Goal: Check status: Verify the current state of an ongoing process or item

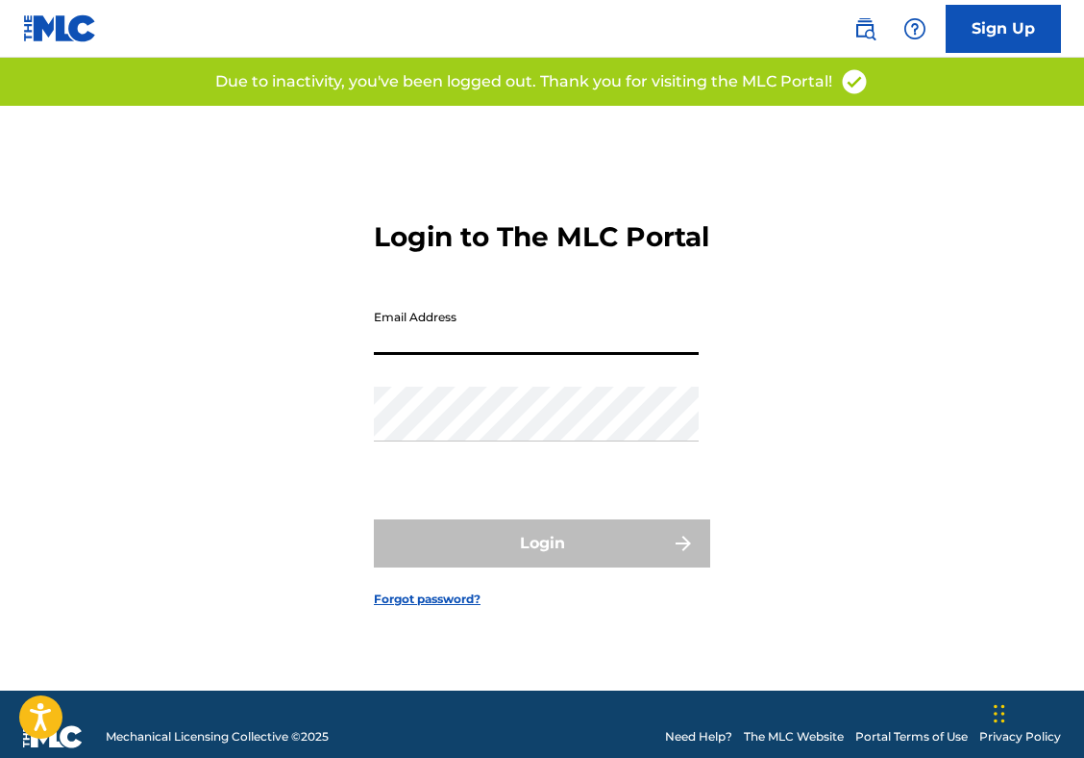
click at [514, 346] on input "Email Address" at bounding box center [536, 327] width 325 height 55
type input "[PERSON_NAME][EMAIL_ADDRESS][DOMAIN_NAME]"
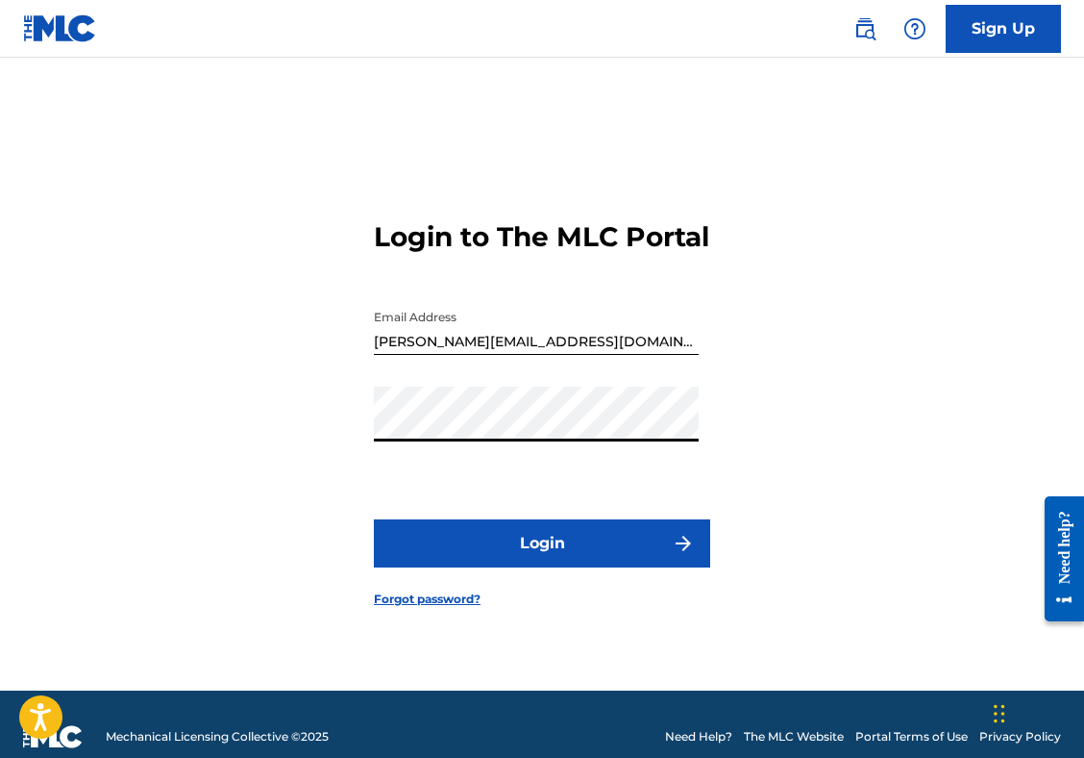
click at [374, 519] on button "Login" at bounding box center [542, 543] width 336 height 48
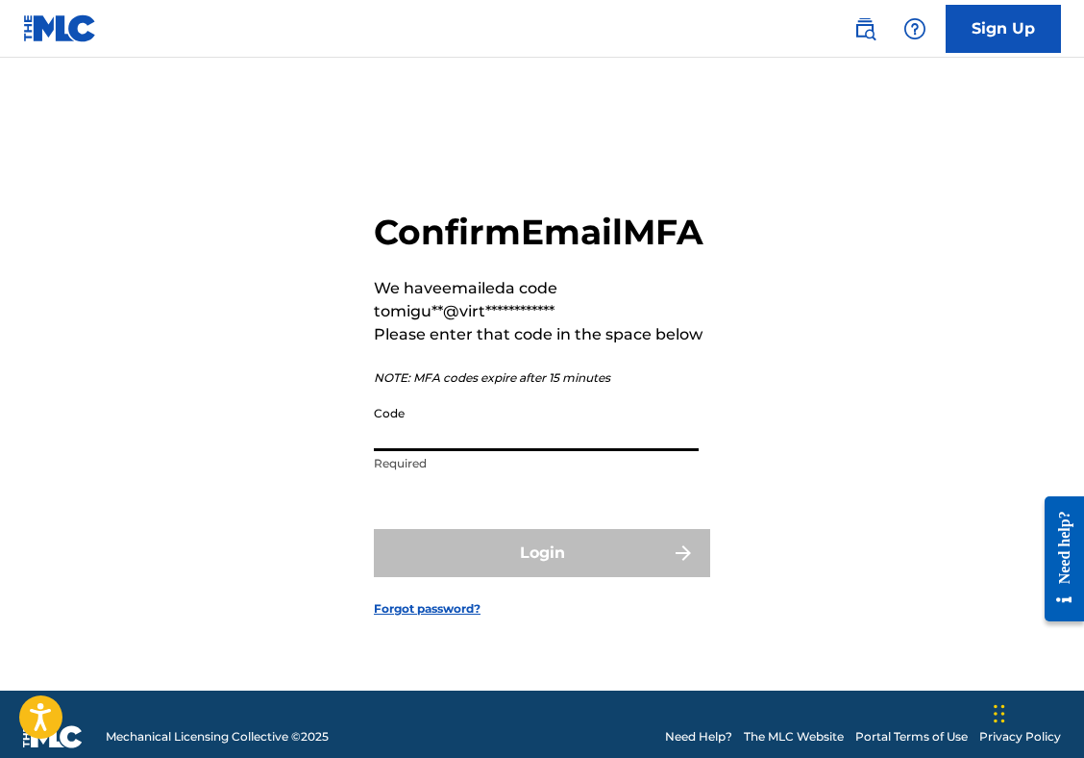
click at [598, 451] on input "Code" at bounding box center [536, 423] width 325 height 55
click at [382, 451] on input "Code" at bounding box center [536, 423] width 325 height 55
paste input "819432"
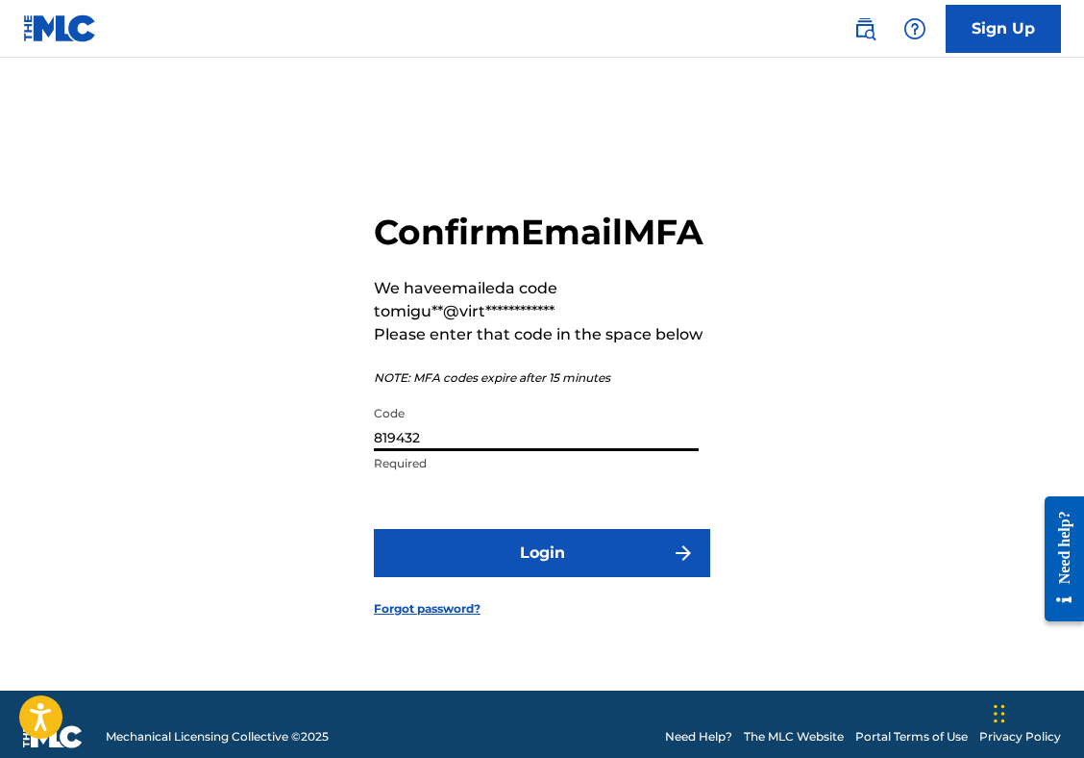
type input "819432"
click at [492, 572] on button "Login" at bounding box center [542, 553] width 336 height 48
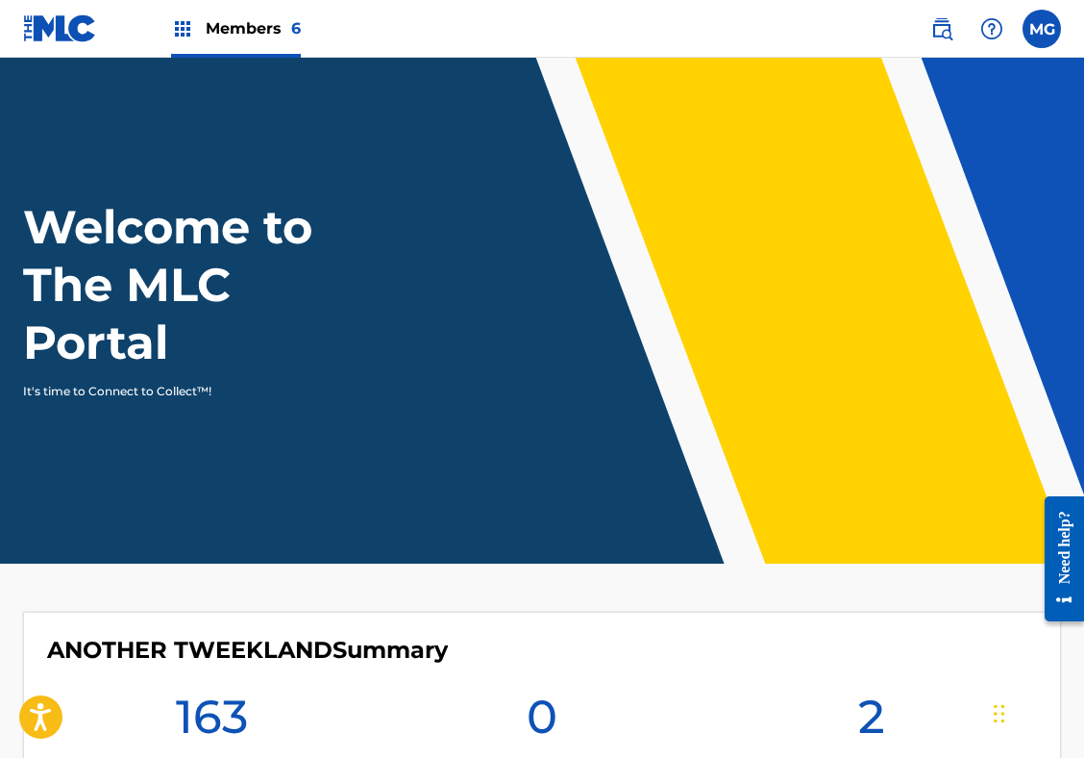
click at [208, 35] on span "Members 6" at bounding box center [253, 28] width 95 height 22
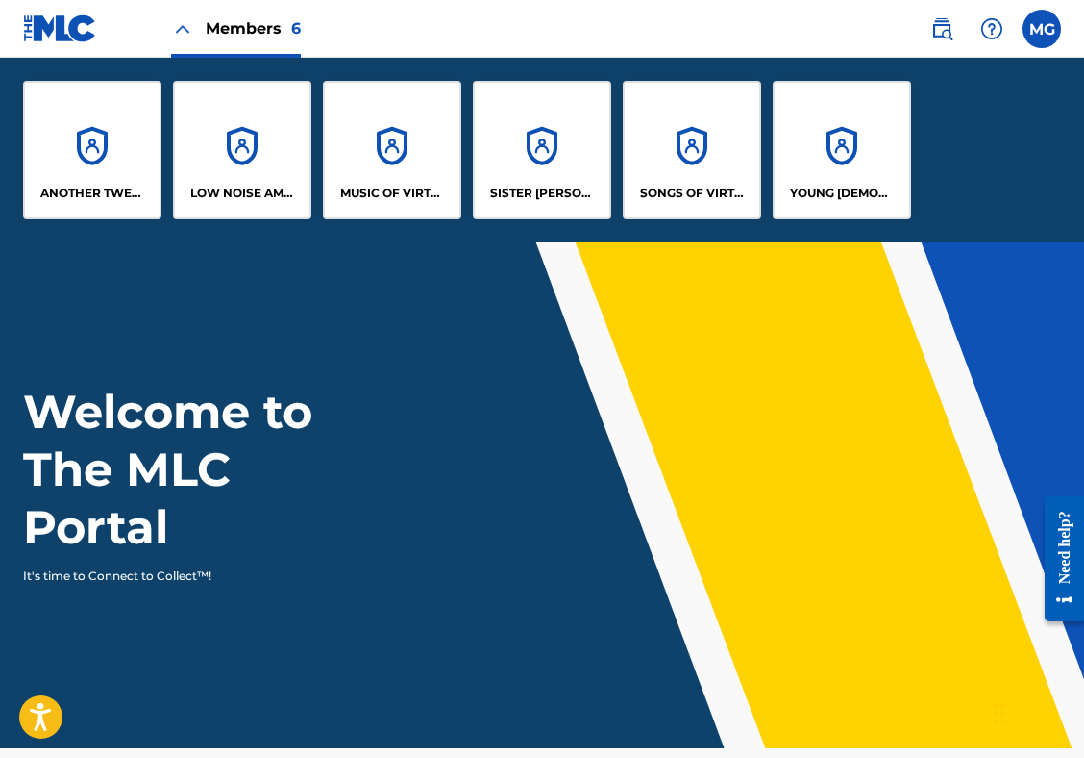
click at [540, 150] on div "SISTER [PERSON_NAME] MUSIC" at bounding box center [542, 150] width 138 height 138
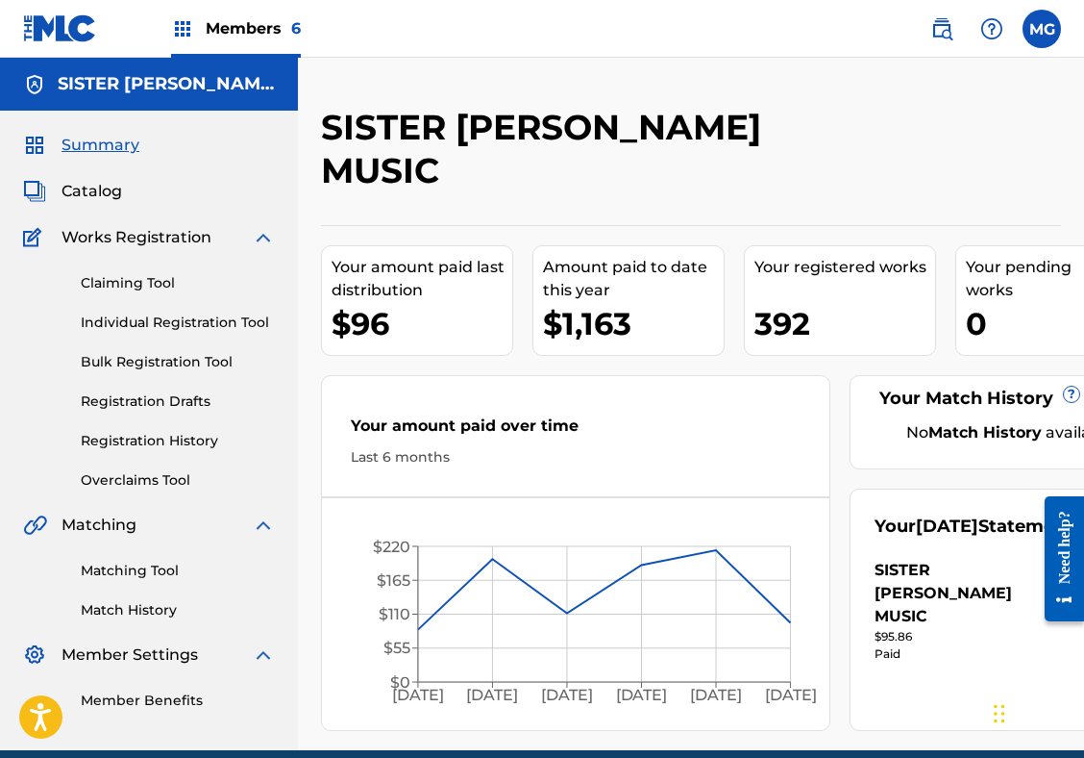
click at [169, 447] on link "Registration History" at bounding box center [178, 441] width 194 height 20
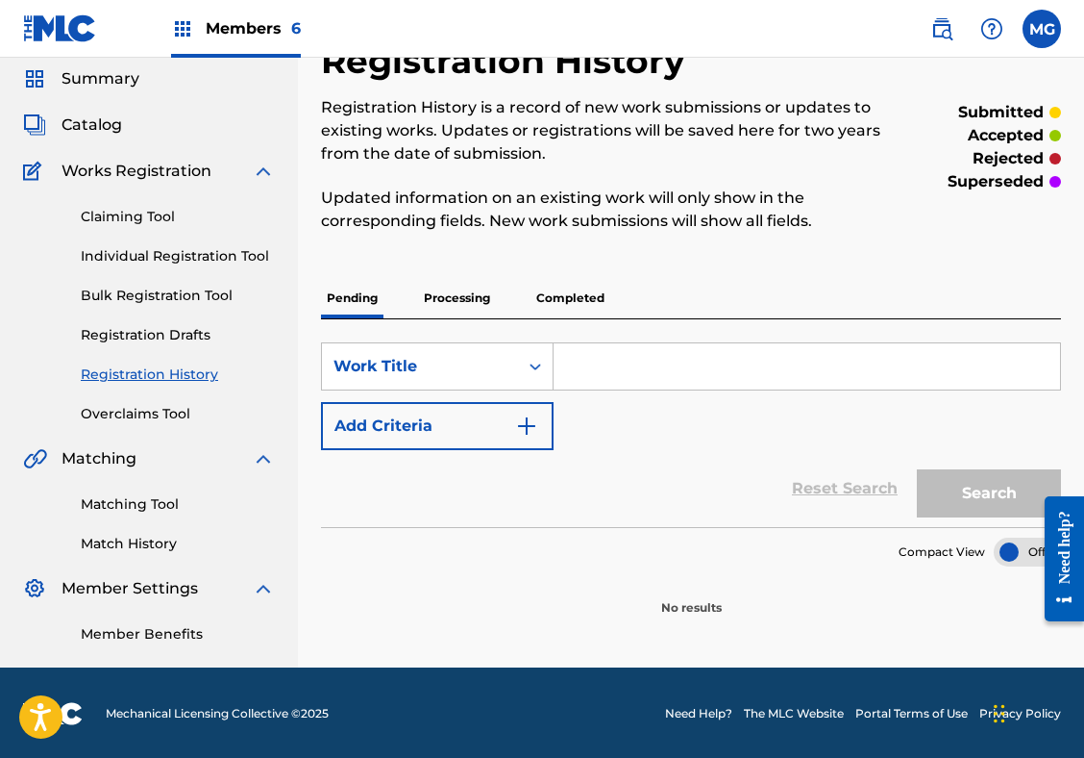
scroll to position [68, 0]
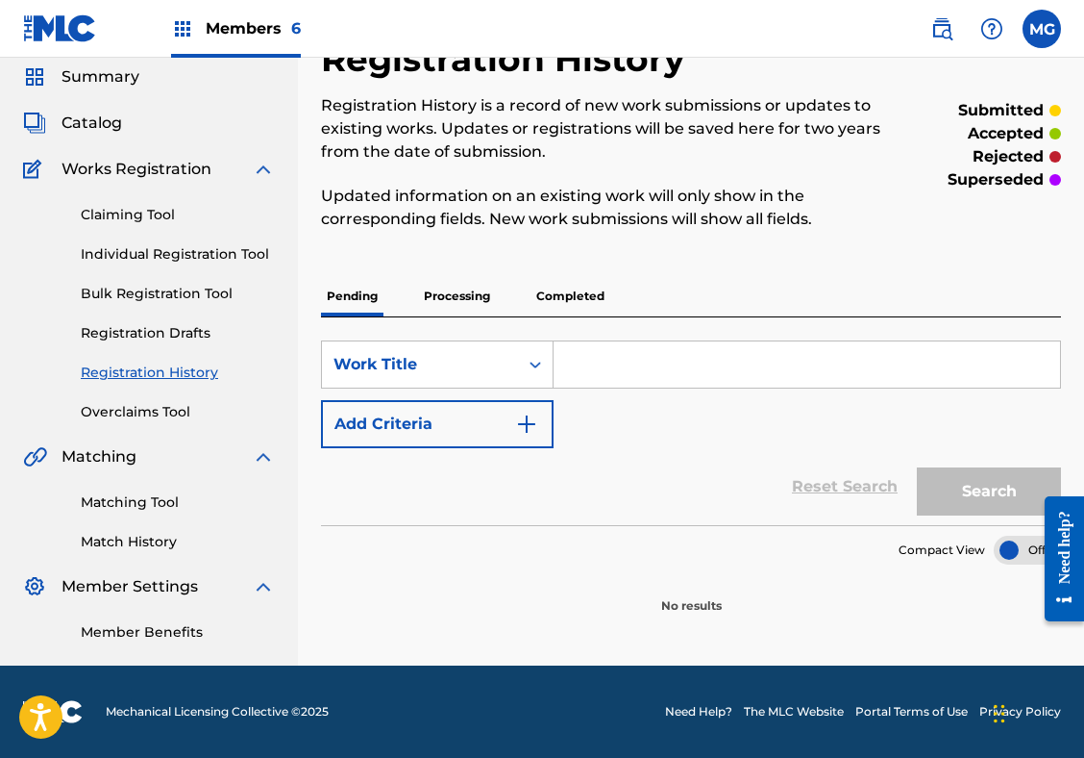
click at [452, 288] on p "Processing" at bounding box center [457, 296] width 78 height 40
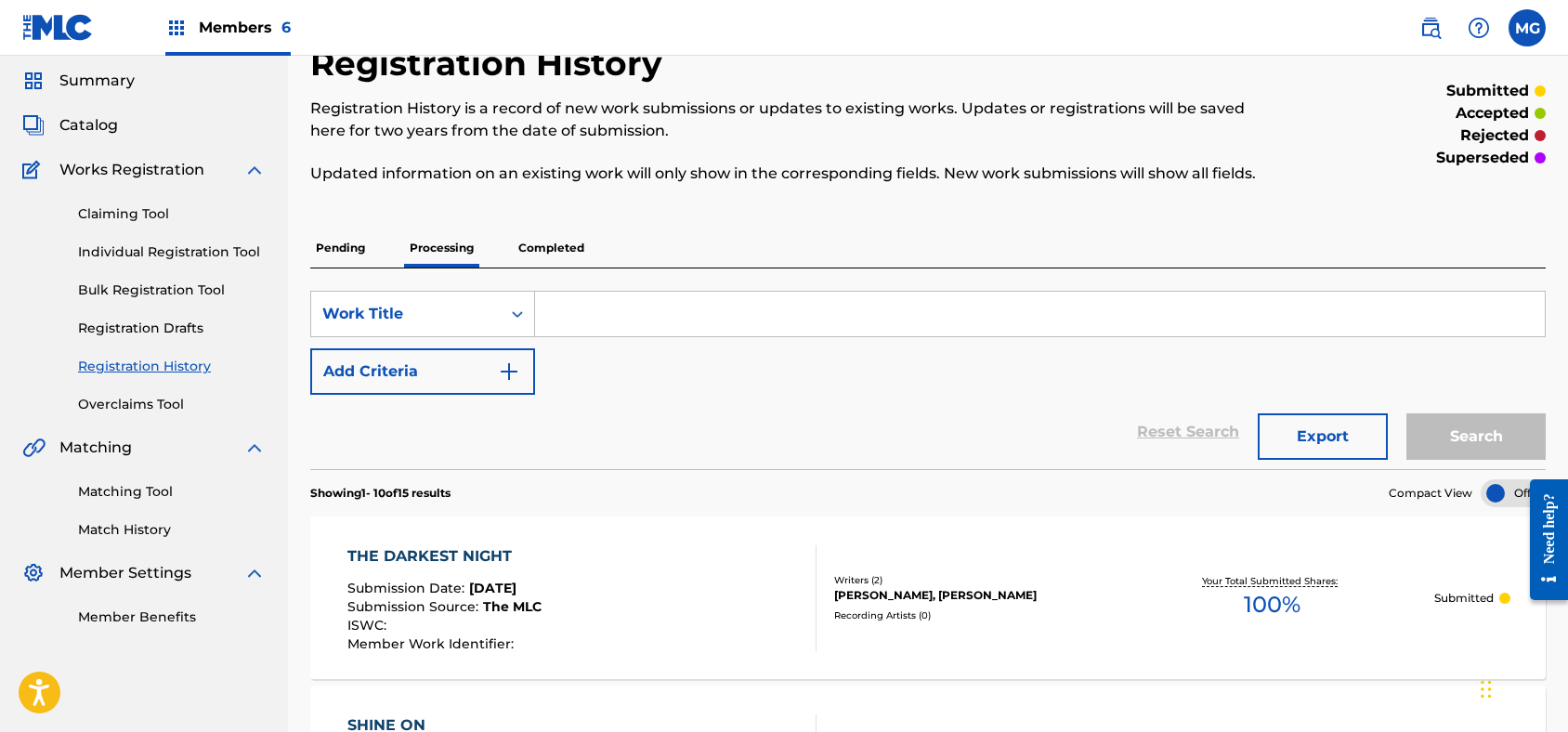
scroll to position [160, 0]
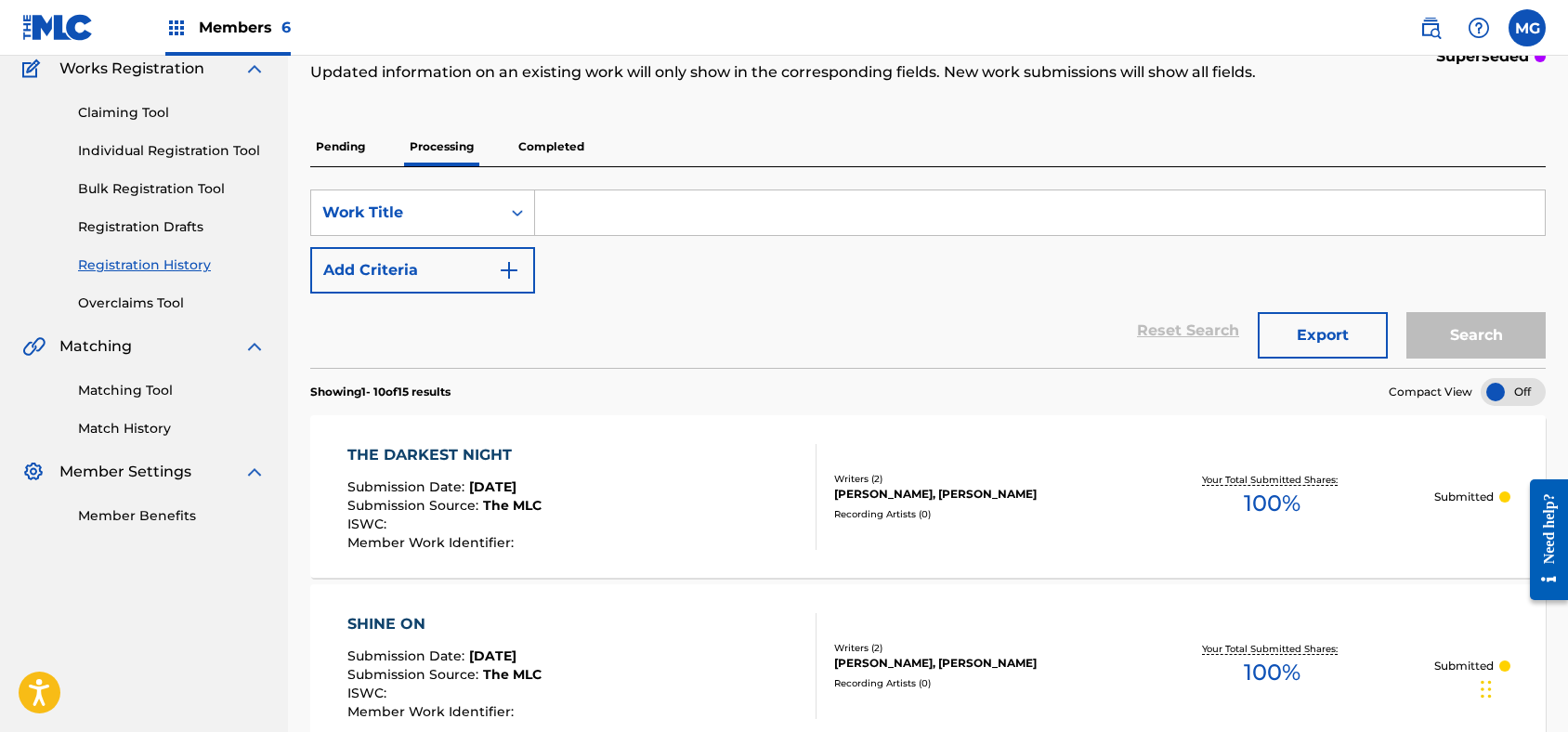
click at [550, 149] on p "Completed" at bounding box center [552, 147] width 77 height 39
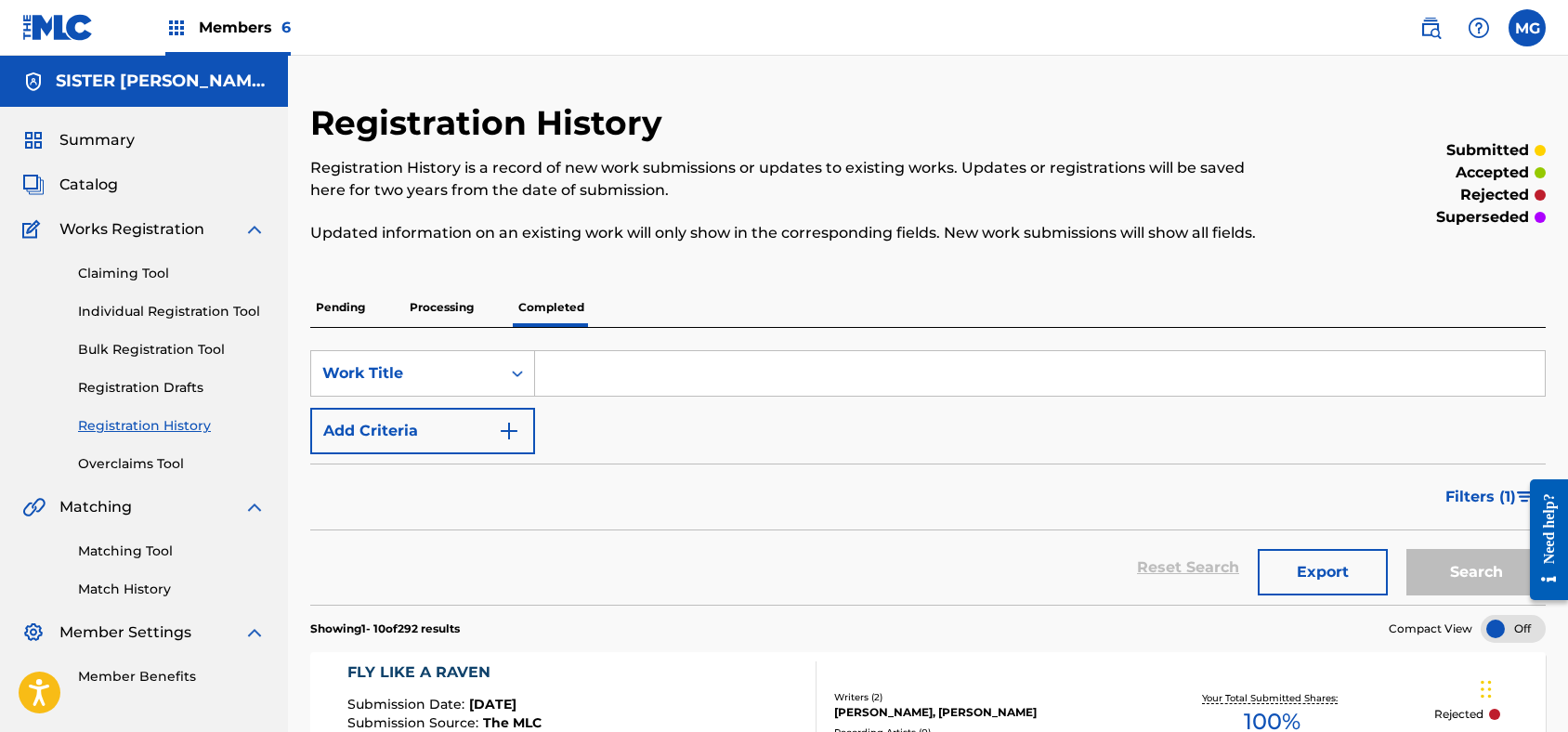
click at [389, 301] on div "Pending Processing Completed" at bounding box center [927, 307] width 1236 height 39
click at [413, 300] on p "Processing" at bounding box center [442, 307] width 75 height 39
